Goal: Task Accomplishment & Management: Complete application form

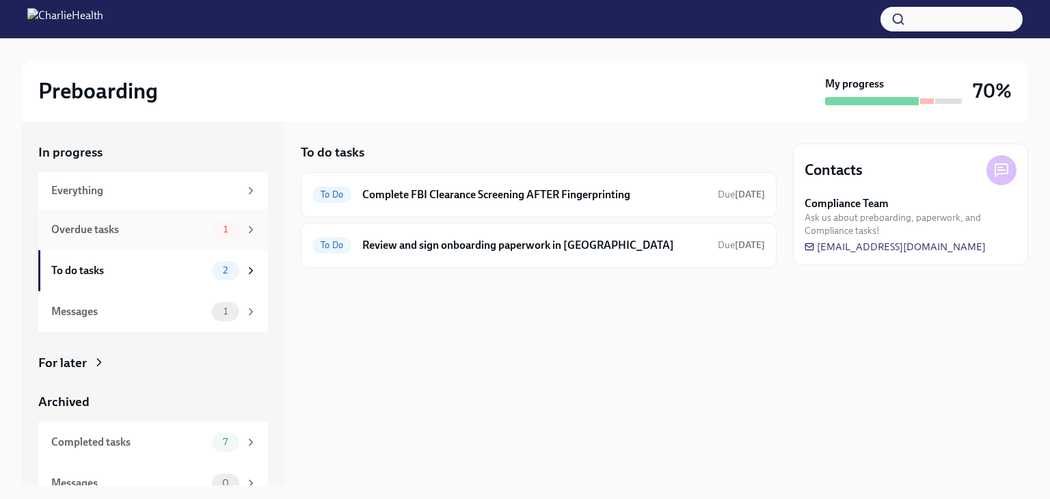
click at [161, 241] on div "Overdue tasks 1" at bounding box center [153, 229] width 230 height 41
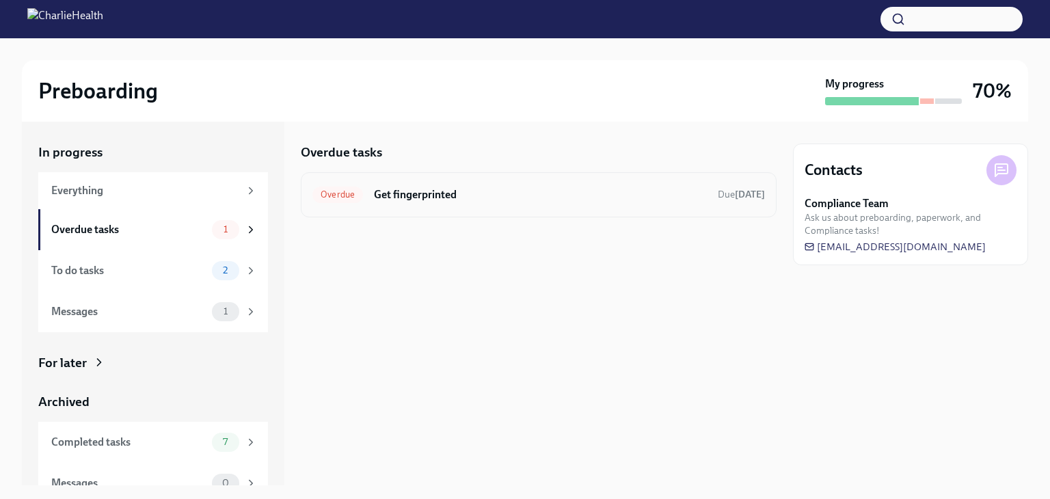
click at [405, 195] on h6 "Get fingerprinted" at bounding box center [540, 194] width 333 height 15
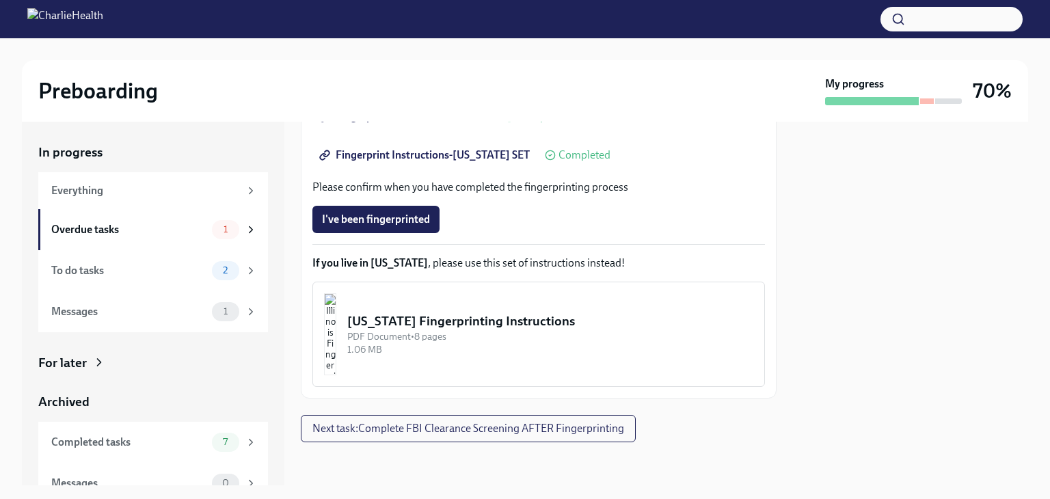
scroll to position [18, 0]
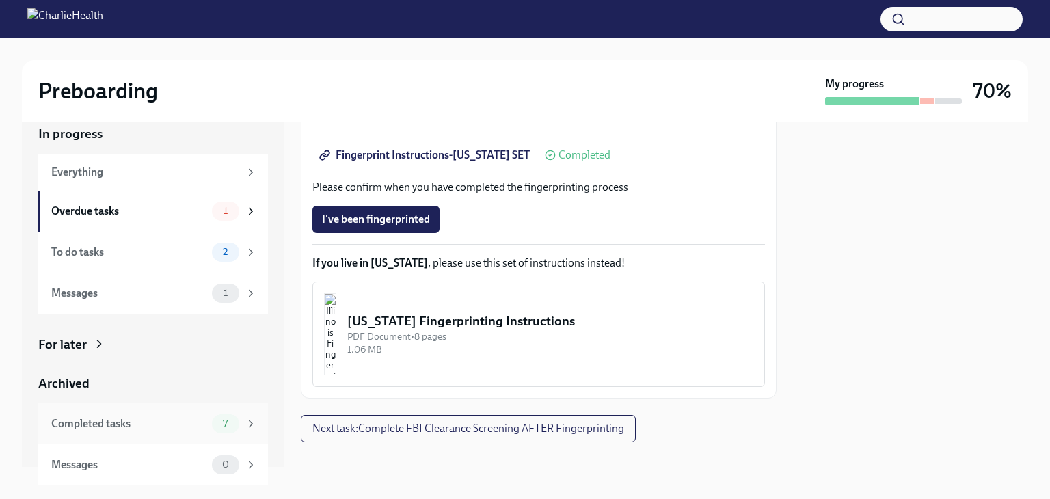
click at [212, 424] on div "7" at bounding box center [234, 423] width 45 height 19
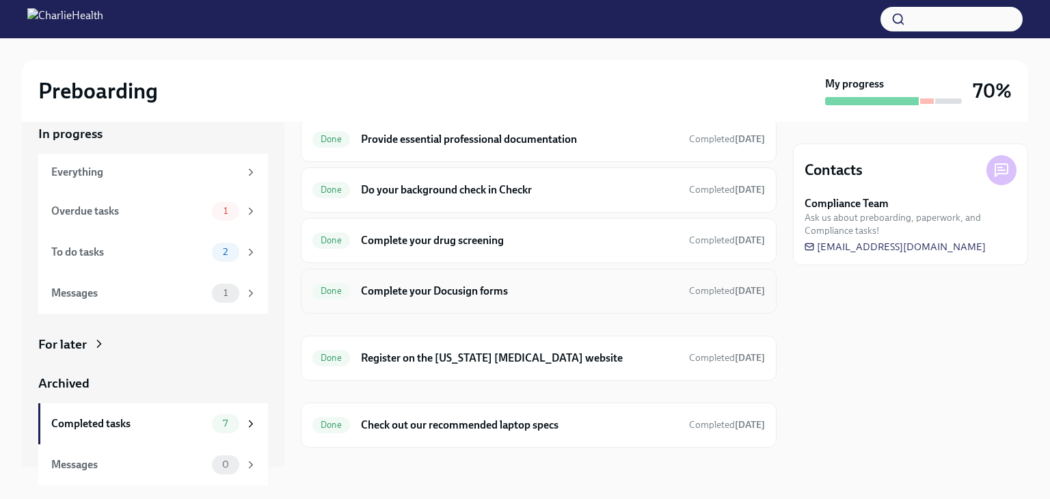
scroll to position [109, 0]
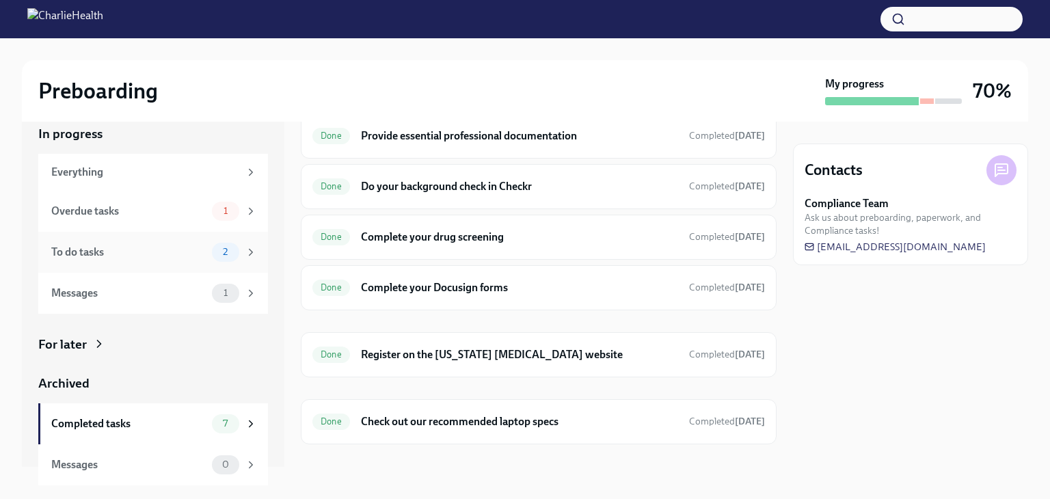
click at [174, 260] on div "To do tasks 2" at bounding box center [154, 252] width 206 height 19
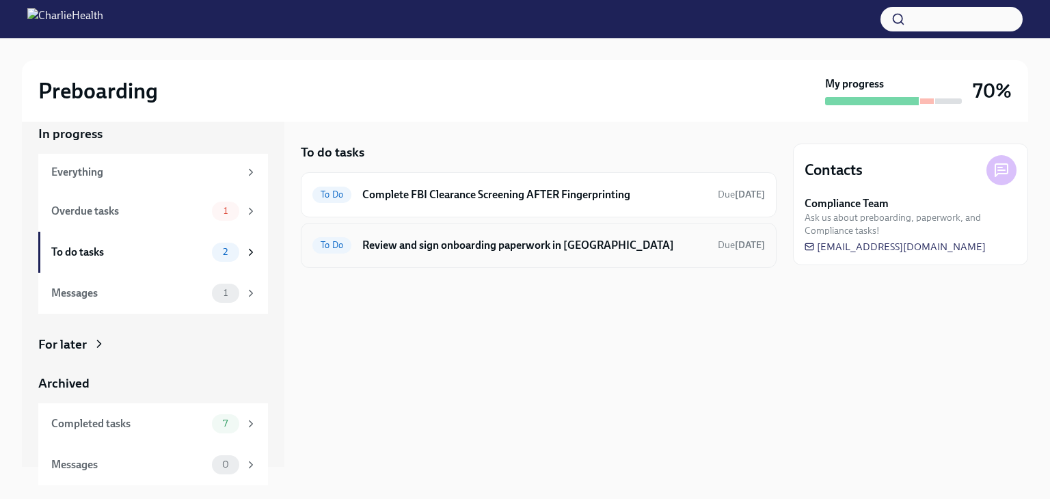
click at [448, 245] on h6 "Review and sign onboarding paperwork in [GEOGRAPHIC_DATA]" at bounding box center [534, 245] width 344 height 15
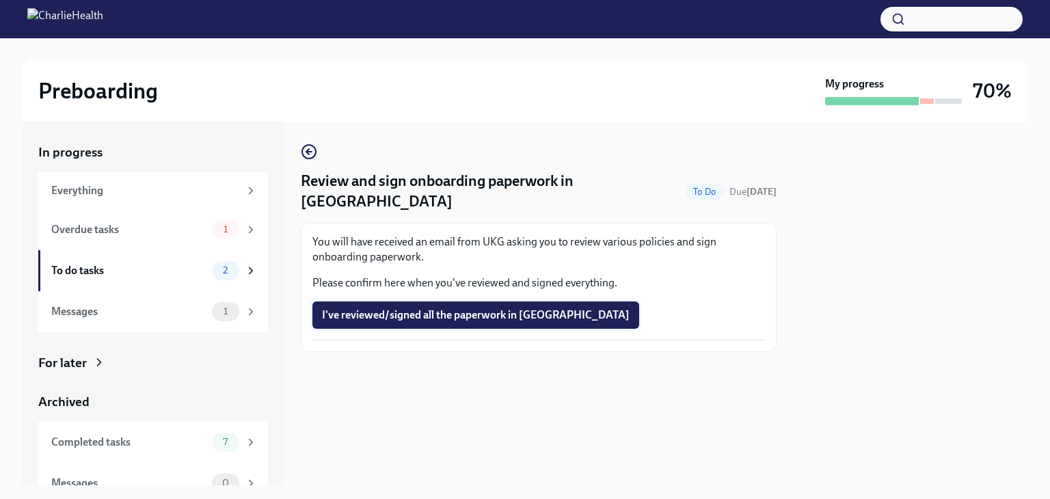
click at [452, 308] on span "I've reviewed/signed all the paperwork in [GEOGRAPHIC_DATA]" at bounding box center [476, 315] width 308 height 14
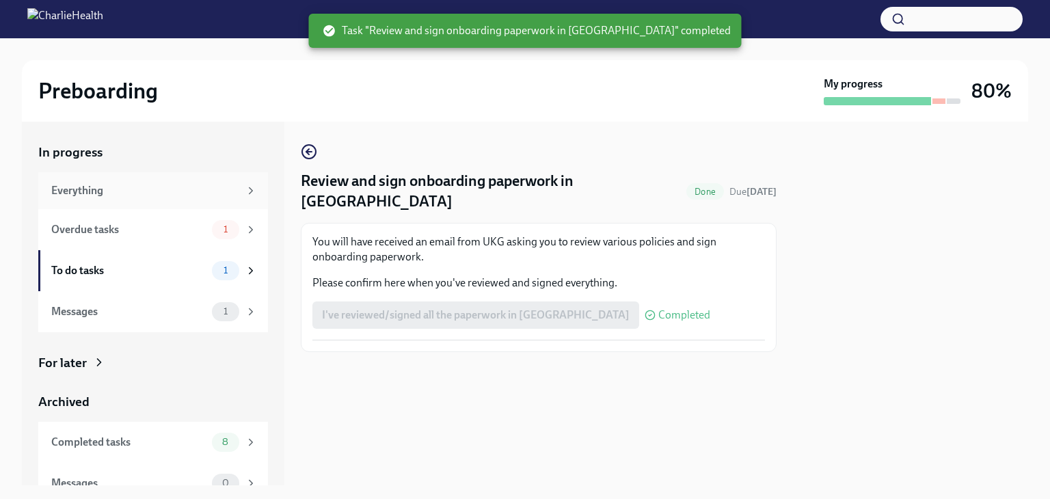
click at [157, 203] on div "Everything" at bounding box center [153, 190] width 230 height 37
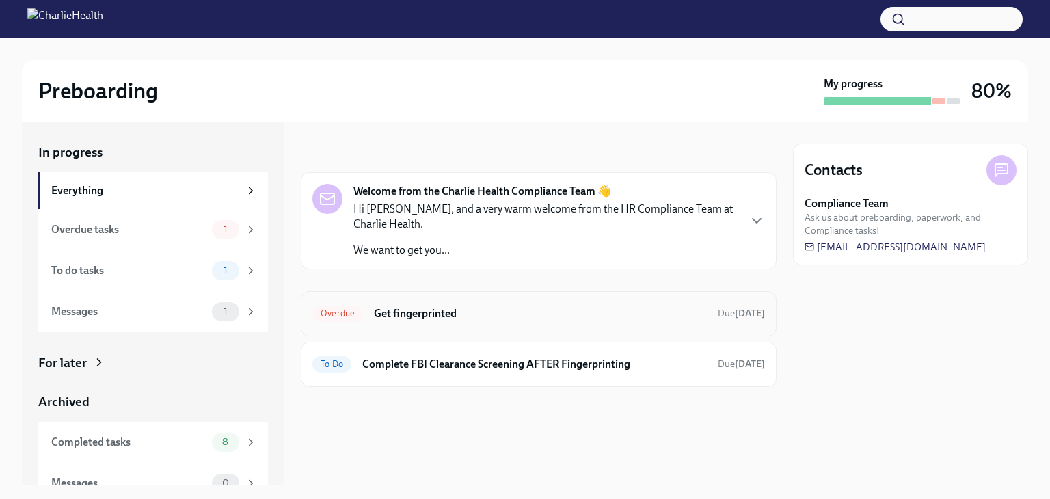
click at [433, 322] on div "Overdue Get fingerprinted Due [DATE]" at bounding box center [538, 314] width 452 height 22
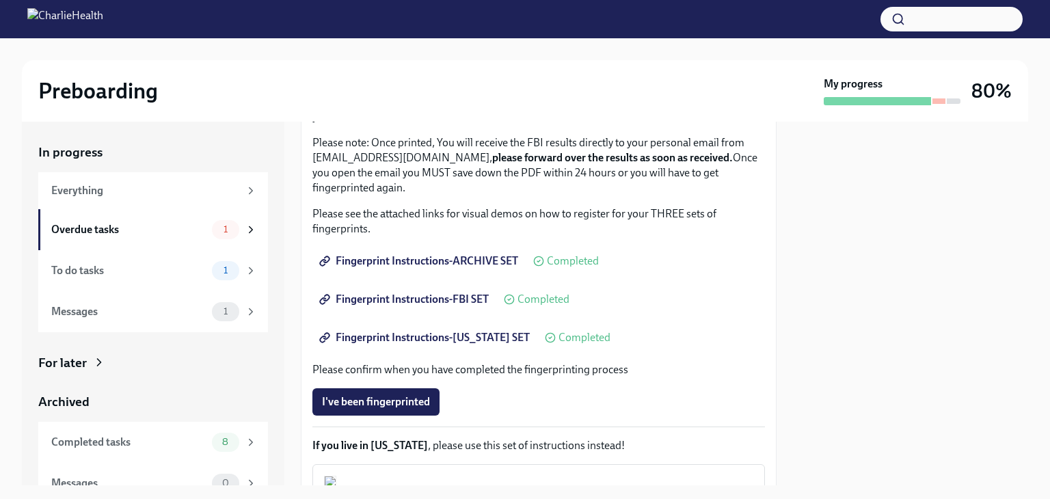
scroll to position [161, 0]
click at [380, 263] on span "Fingerprint Instructions-ARCHIVE SET" at bounding box center [420, 261] width 196 height 14
